Goal: Task Accomplishment & Management: Manage account settings

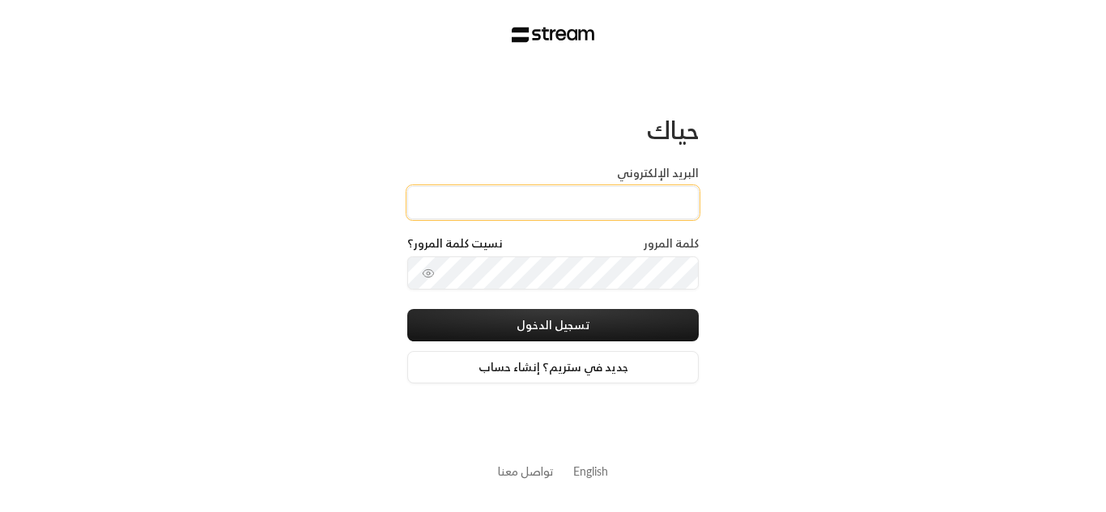
click at [567, 191] on input "البريد الإلكتروني" at bounding box center [552, 202] width 291 height 33
type input "[EMAIL_ADDRESS][DOMAIN_NAME]"
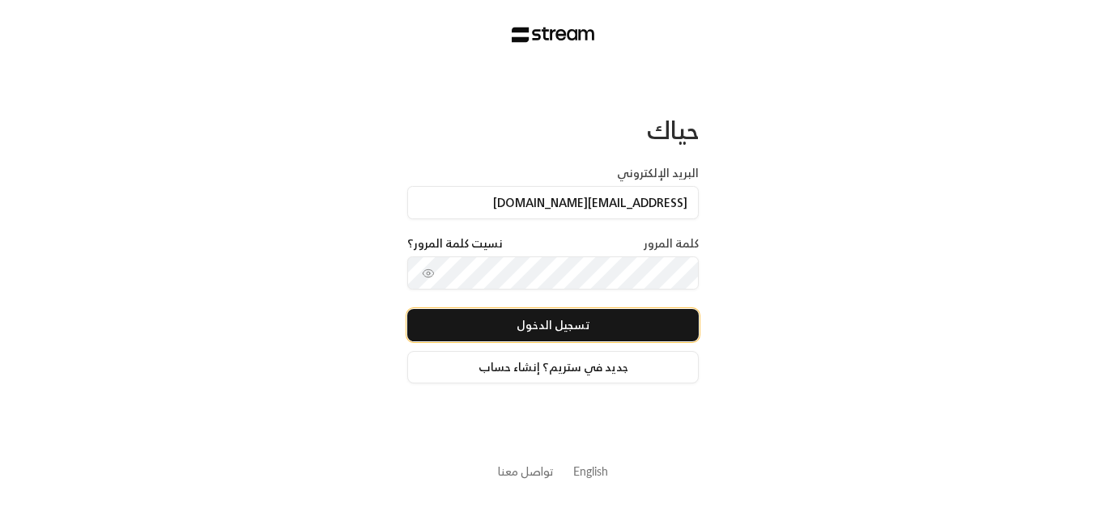
click at [520, 323] on button "تسجيل الدخول" at bounding box center [552, 325] width 291 height 32
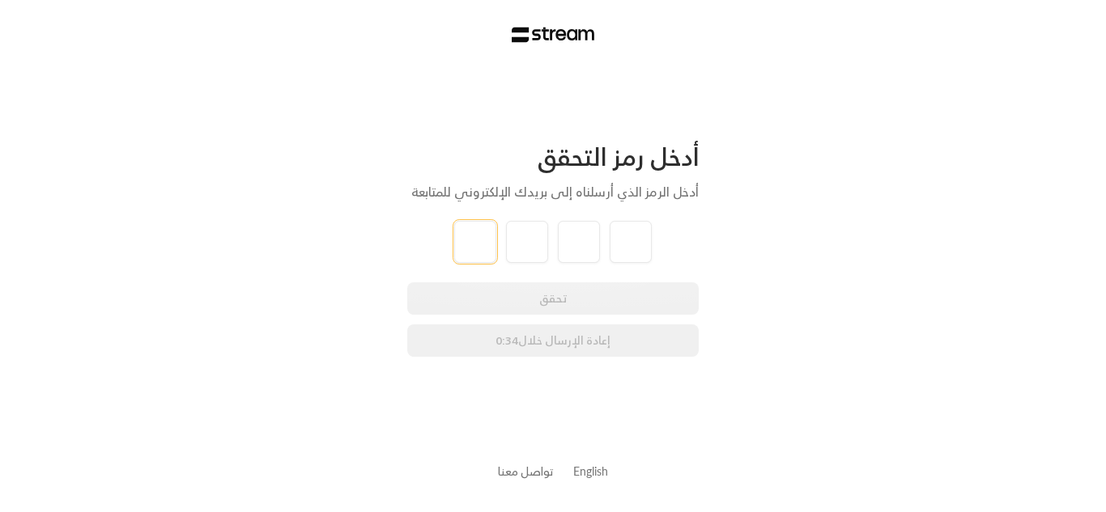
type input "7"
type input "2"
type input "9"
type input "7"
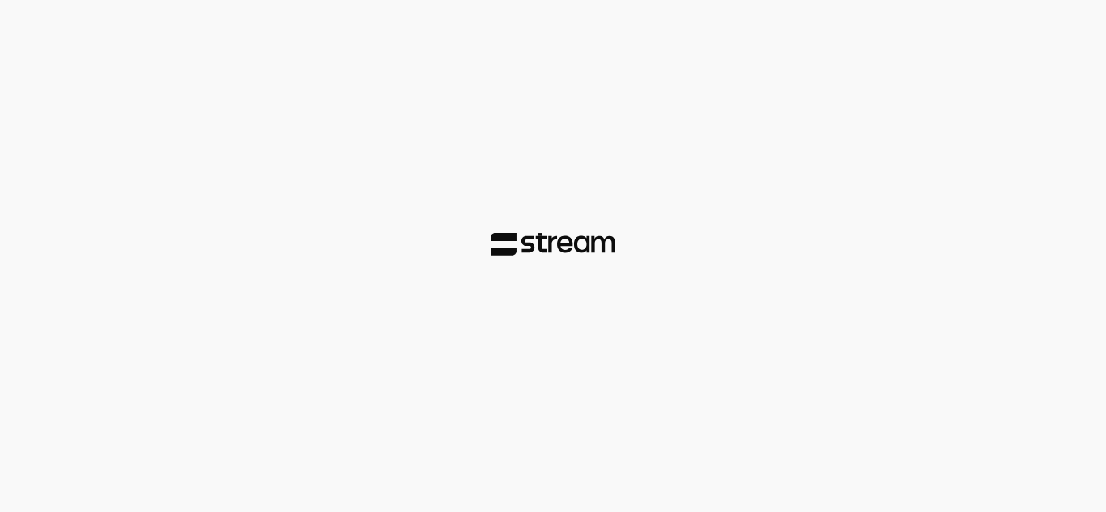
click at [673, 263] on div at bounding box center [553, 256] width 1106 height 512
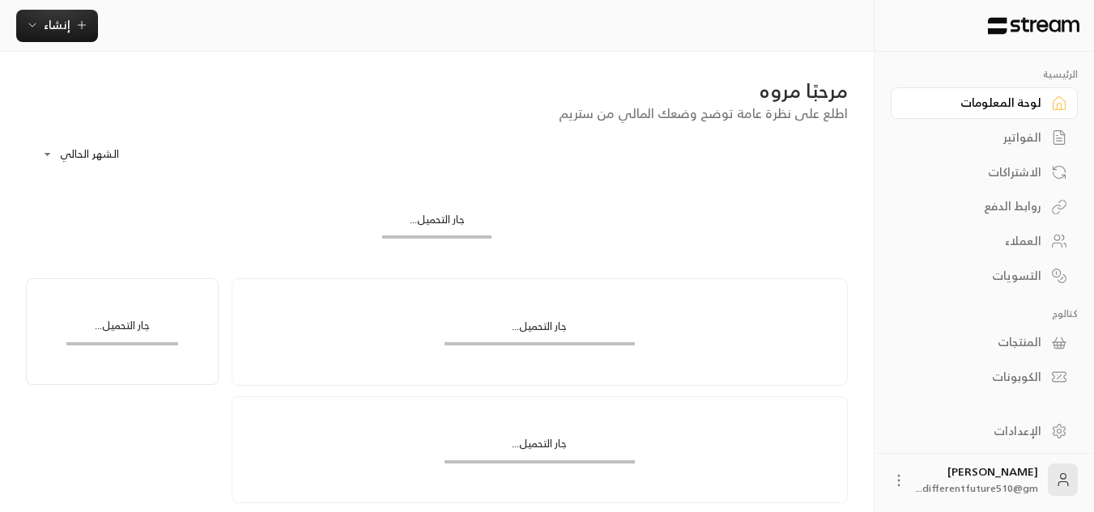
click at [0, 208] on div "**********" at bounding box center [436, 306] width 873 height 509
